Goal: Task Accomplishment & Management: Use online tool/utility

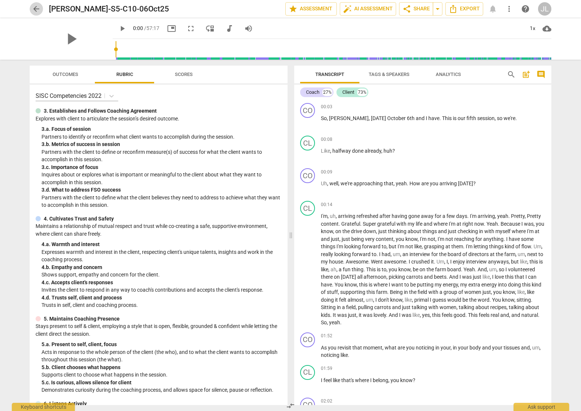
click at [40, 11] on span "arrow_back" at bounding box center [36, 8] width 9 height 9
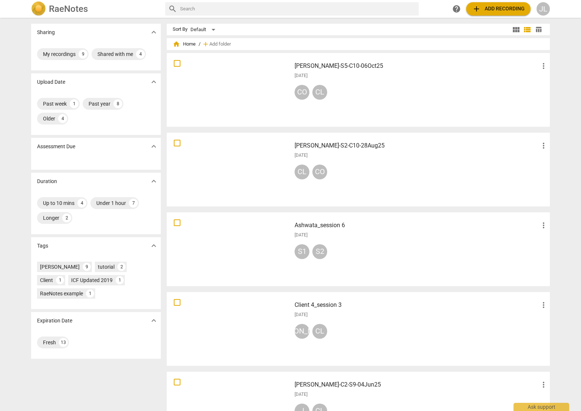
click at [485, 10] on span "add Add recording" at bounding box center [498, 8] width 53 height 9
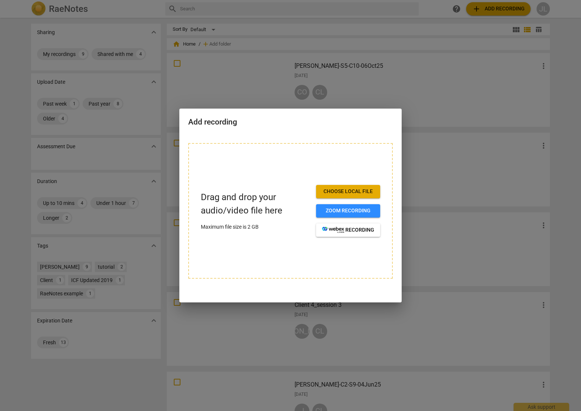
click at [345, 192] on span "Choose local file" at bounding box center [348, 191] width 52 height 7
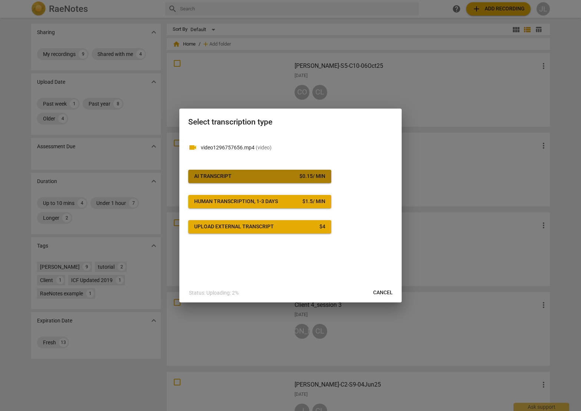
click at [235, 176] on span "AI Transcript $ 0.15 / min" at bounding box center [259, 176] width 131 height 7
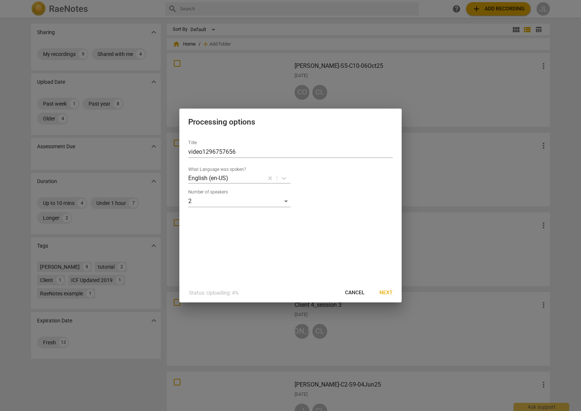
click at [388, 292] on span "Next" at bounding box center [385, 292] width 13 height 7
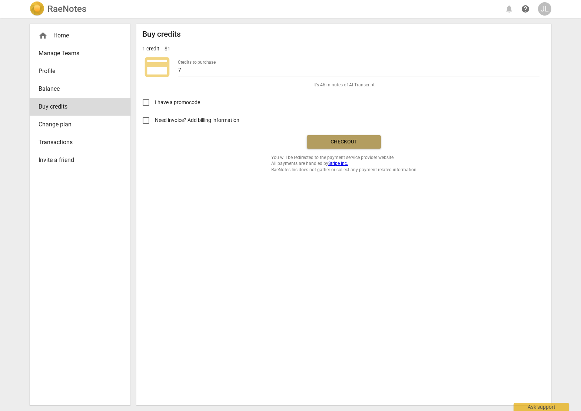
click at [354, 137] on button "Checkout" at bounding box center [344, 141] width 74 height 13
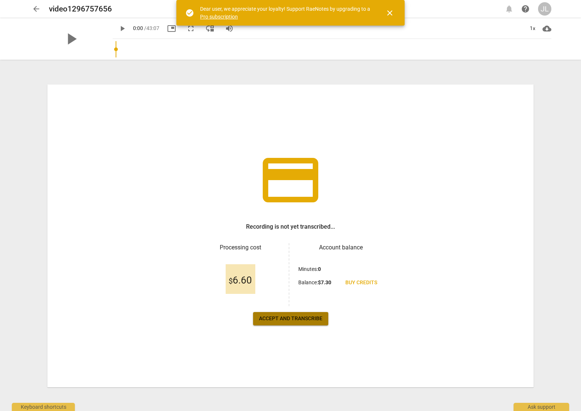
click at [303, 319] on span "Accept and transcribe" at bounding box center [290, 318] width 63 height 7
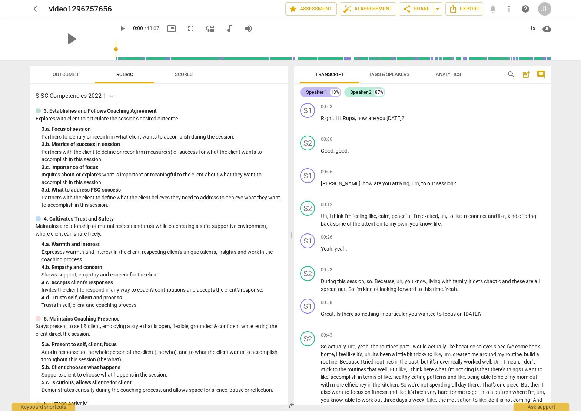
click at [319, 92] on div "Speaker 1" at bounding box center [316, 92] width 21 height 7
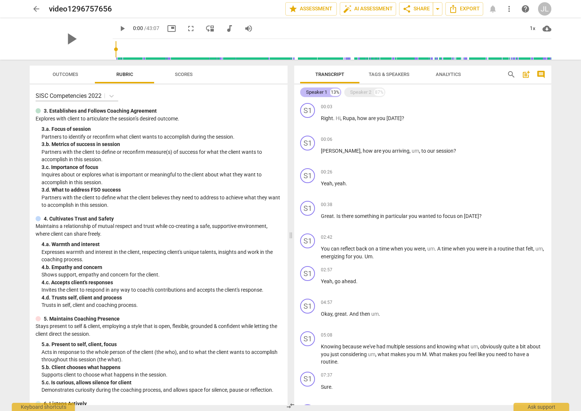
click at [322, 93] on div "Speaker 1" at bounding box center [316, 92] width 21 height 7
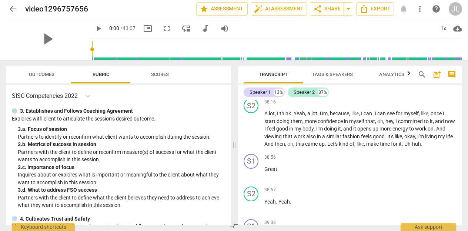
scroll to position [4491, 0]
